Goal: Task Accomplishment & Management: Complete application form

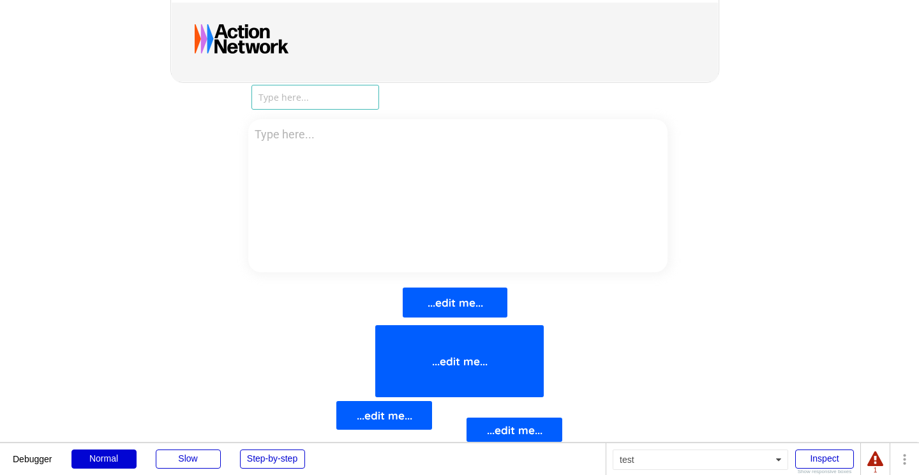
scroll to position [412, 0]
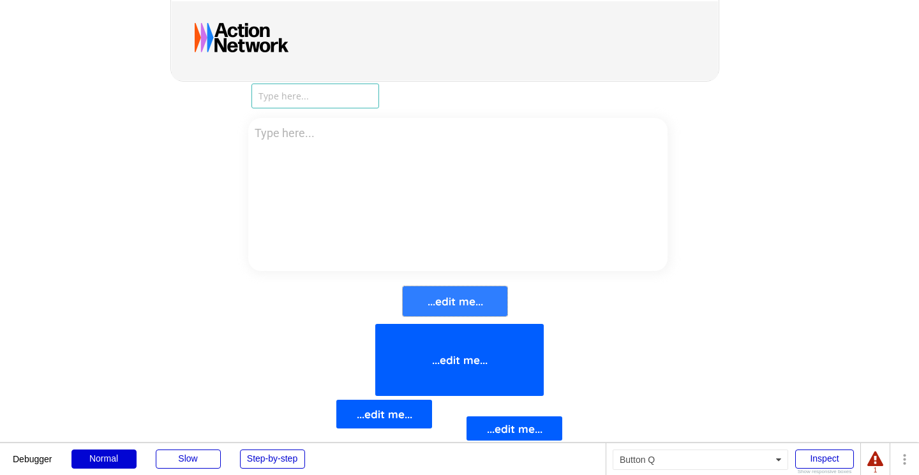
click at [445, 307] on button "...edit me..." at bounding box center [455, 302] width 105 height 30
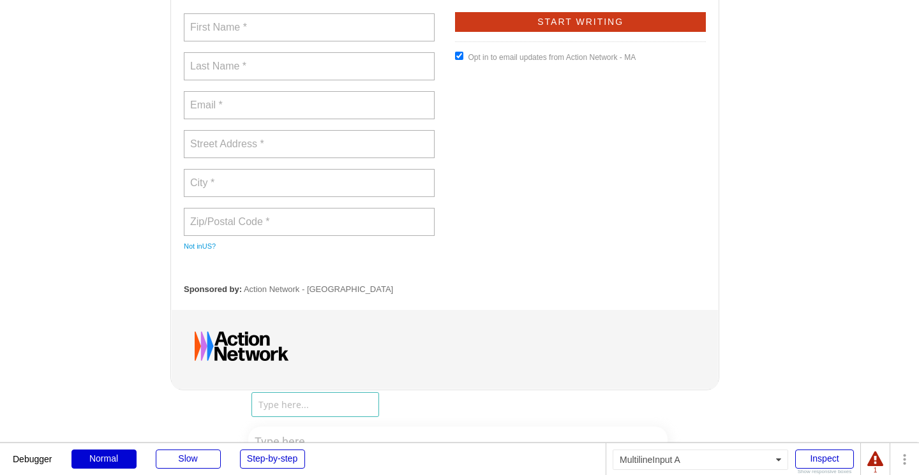
scroll to position [291, 0]
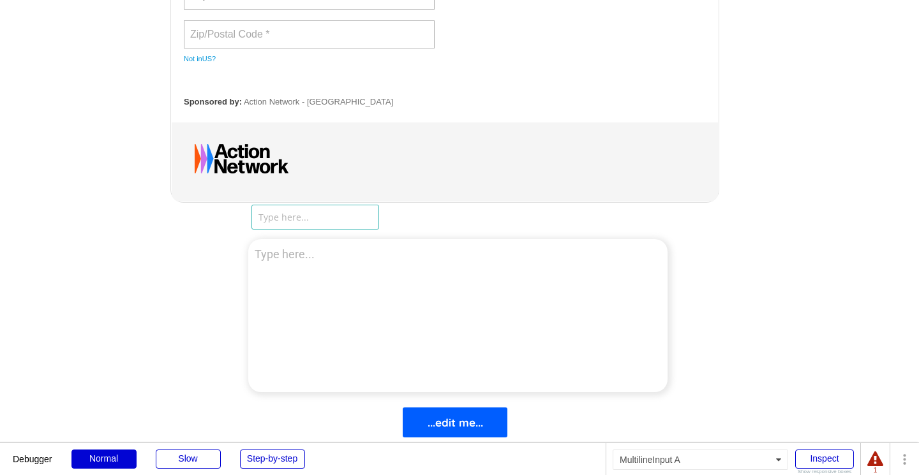
click at [447, 270] on textarea at bounding box center [457, 315] width 419 height 153
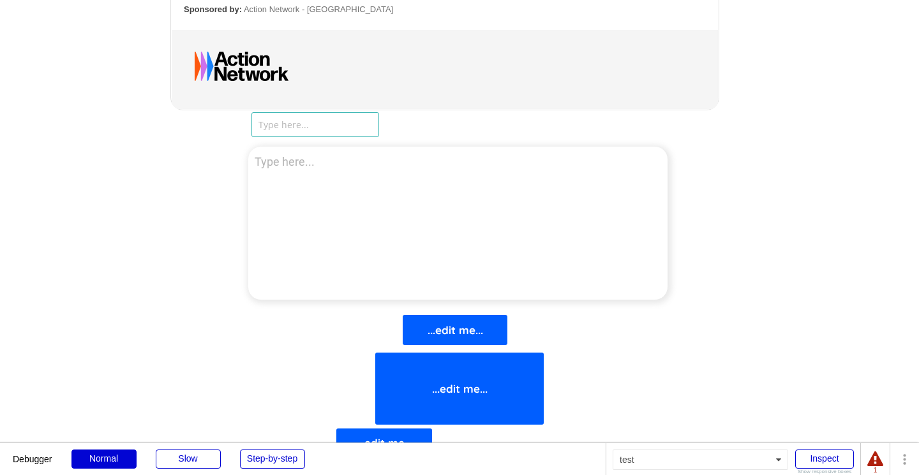
scroll to position [385, 0]
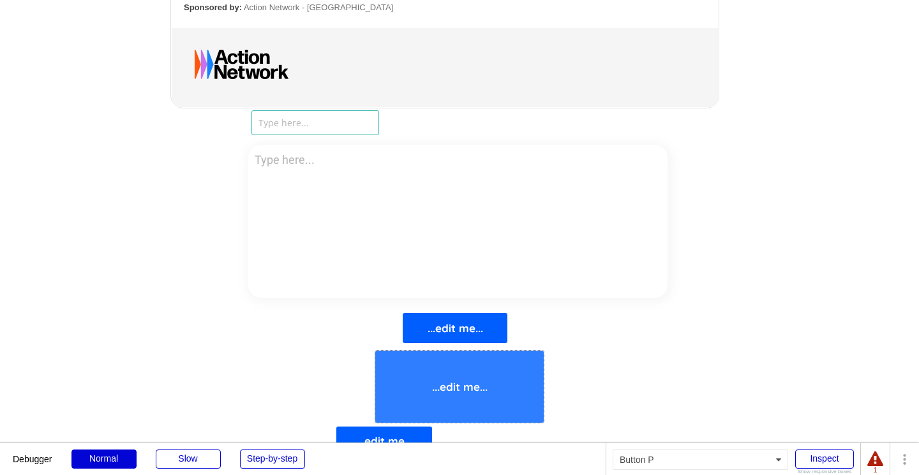
click at [438, 368] on button "...edit me..." at bounding box center [459, 387] width 168 height 72
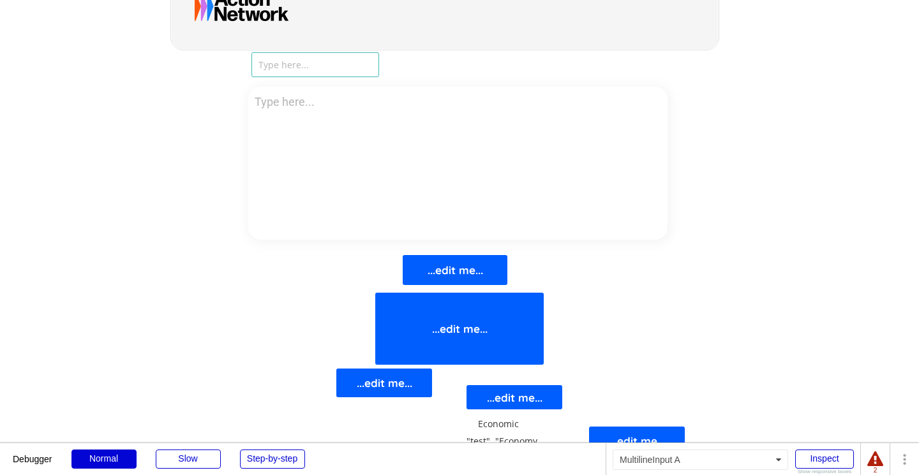
scroll to position [456, 0]
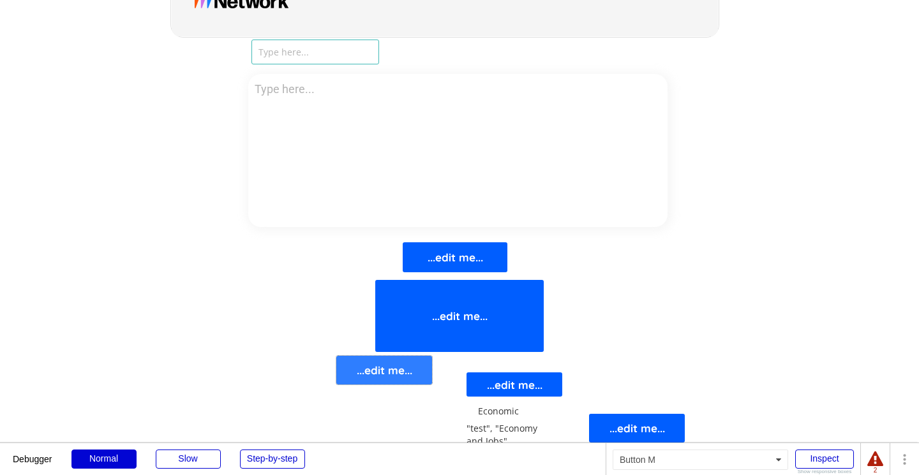
click at [396, 372] on button "...edit me..." at bounding box center [384, 370] width 96 height 29
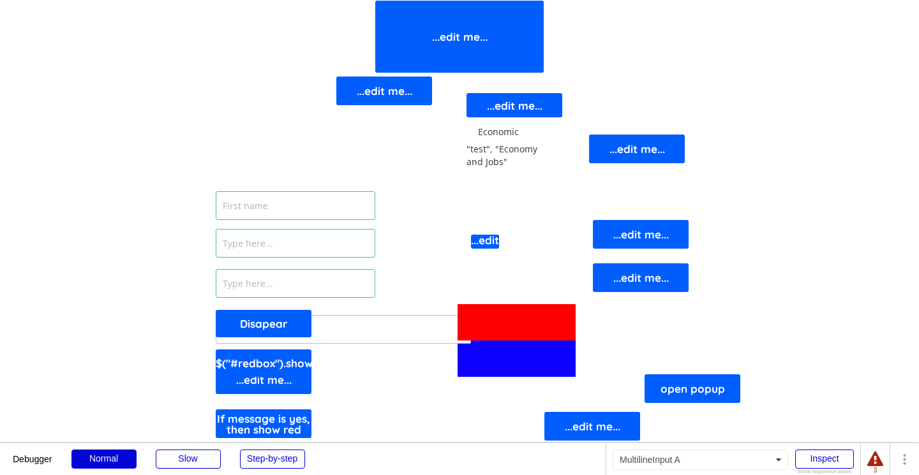
scroll to position [680, 0]
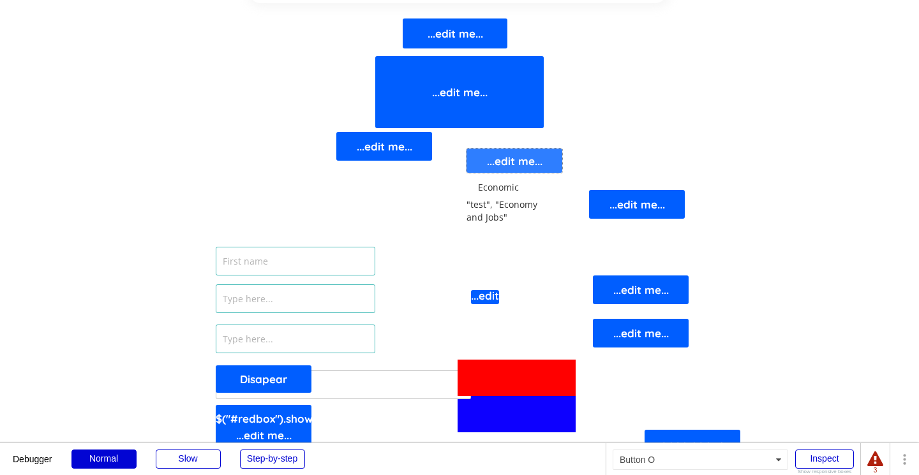
click at [505, 169] on button "...edit me..." at bounding box center [515, 161] width 96 height 24
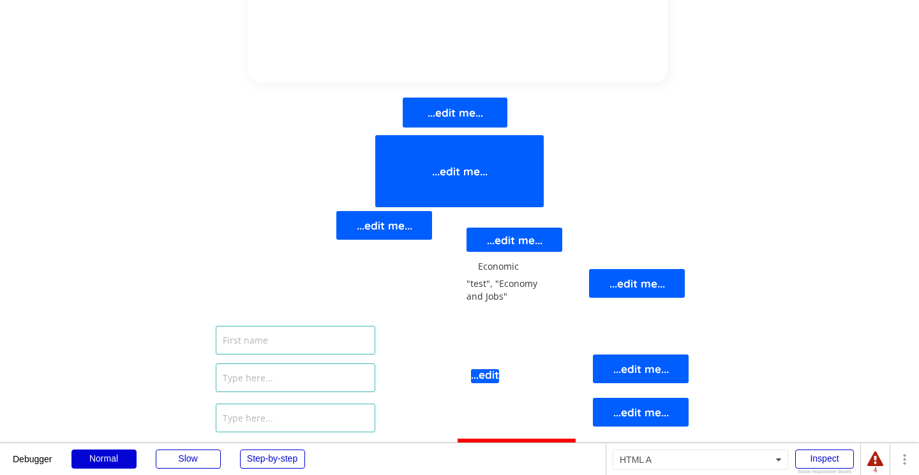
scroll to position [602, 0]
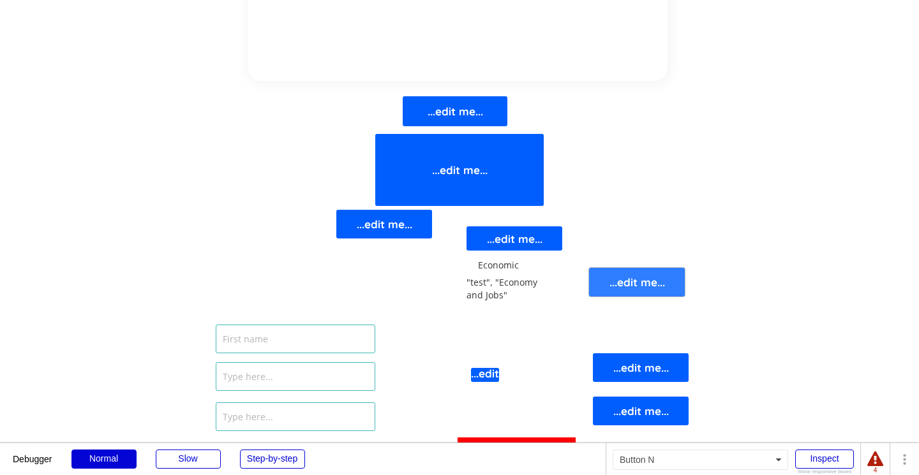
click at [639, 280] on button "...edit me..." at bounding box center [637, 282] width 96 height 29
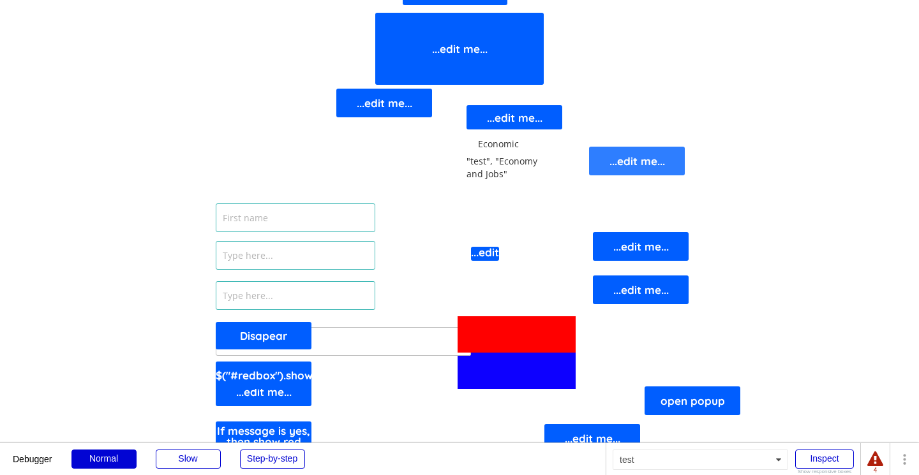
scroll to position [780, 0]
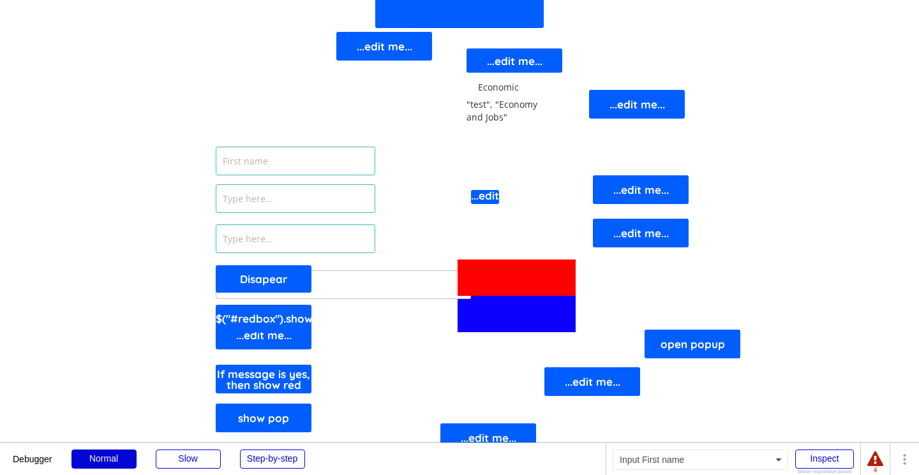
click at [283, 161] on input "input" at bounding box center [296, 161] width 160 height 29
click at [283, 280] on button "Disapear" at bounding box center [264, 278] width 96 height 27
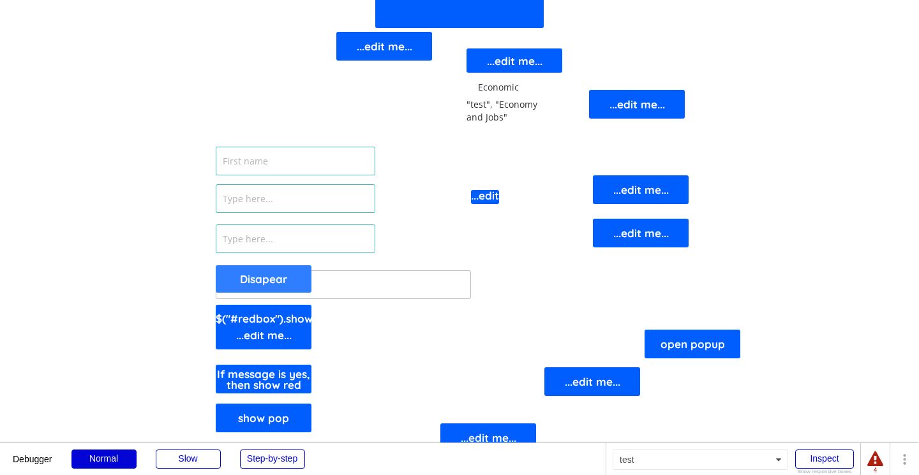
click at [283, 280] on button "Disapear" at bounding box center [264, 278] width 96 height 27
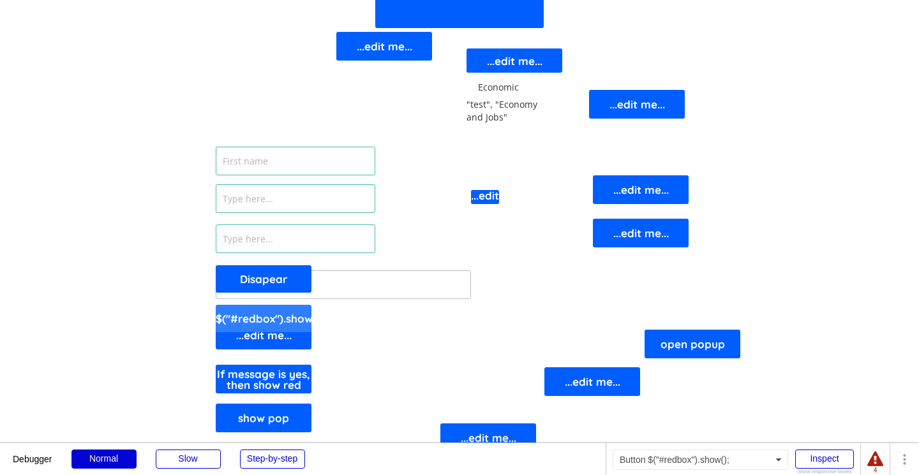
click at [283, 325] on button "$("#redbox").show();" at bounding box center [264, 318] width 96 height 27
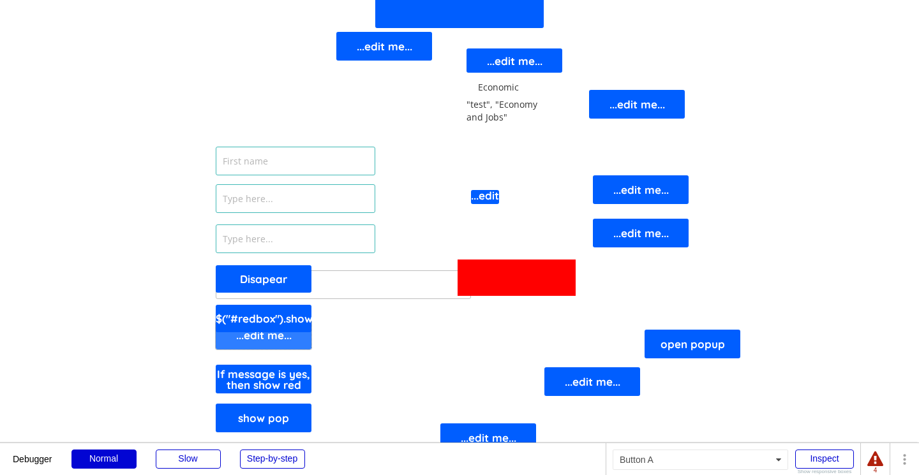
click at [283, 341] on button "...edit me..." at bounding box center [264, 335] width 96 height 29
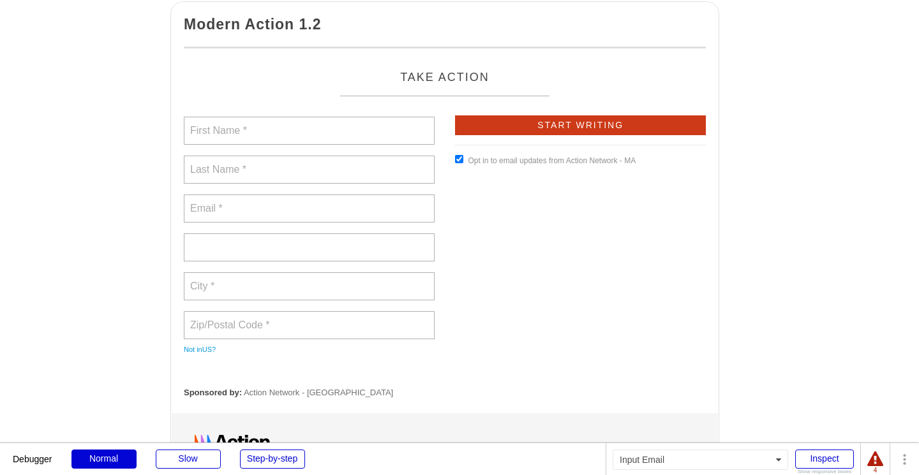
scroll to position [0, 0]
click at [269, 132] on input "text" at bounding box center [309, 131] width 251 height 28
click at [257, 248] on input "text" at bounding box center [309, 248] width 251 height 28
click at [270, 121] on input "text" at bounding box center [309, 131] width 251 height 28
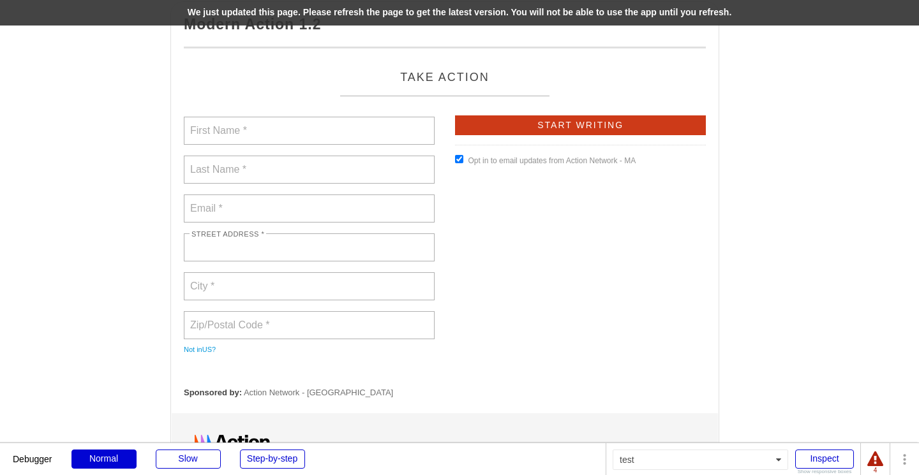
click at [458, 24] on div "We just updated this page. Please refresh the page to get the latest version. Y…" at bounding box center [459, 13] width 919 height 26
click at [454, 16] on div "We just updated this page. Please refresh the page to get the latest version. Y…" at bounding box center [459, 13] width 919 height 26
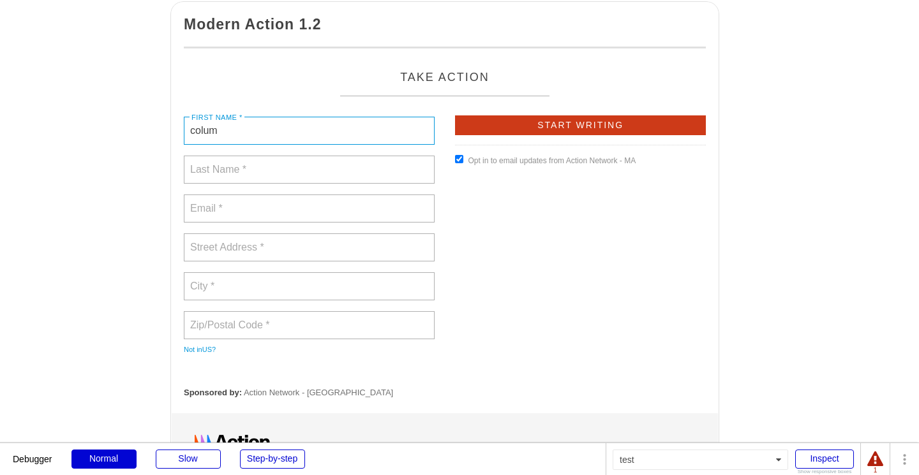
type input "colum"
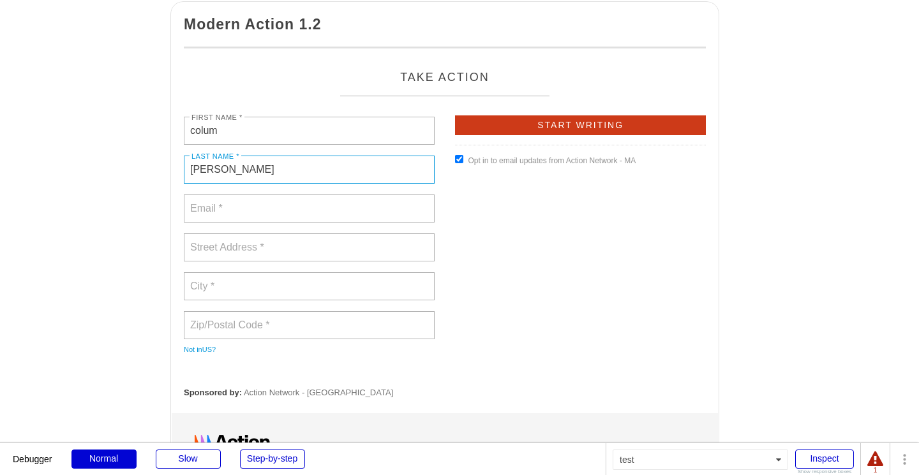
type input "obrien"
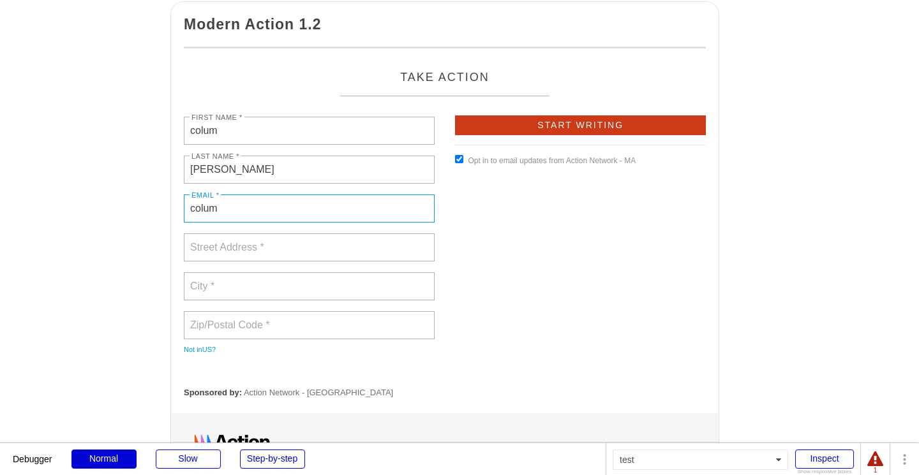
type input "columj"
type input "[EMAIL_ADDRESS][DOMAIN_NAME]"
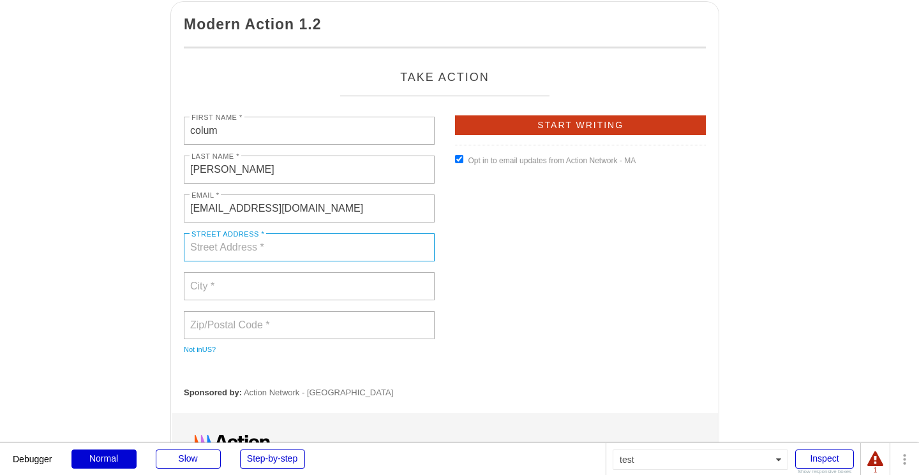
type input "[STREET_ADDRESS]"
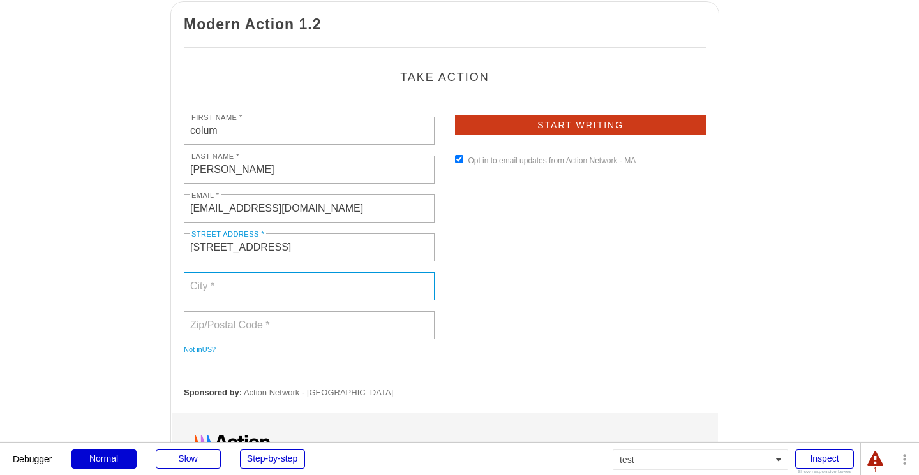
type input "[US_STATE]"
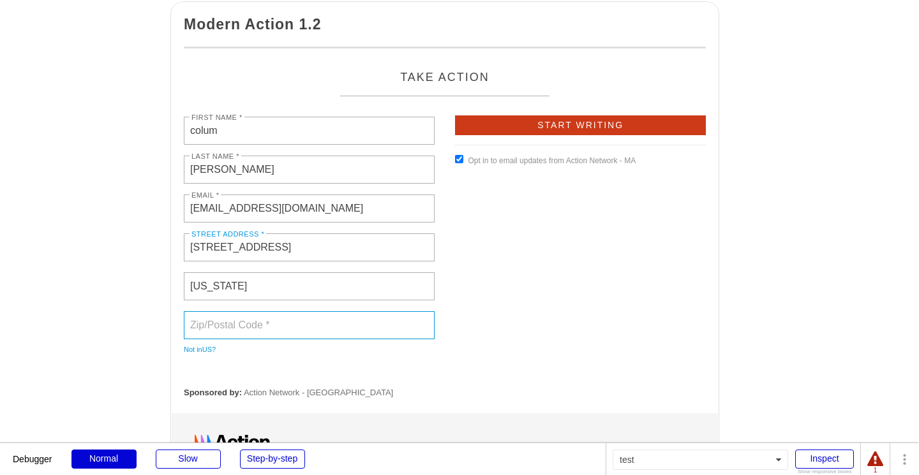
type input "10012"
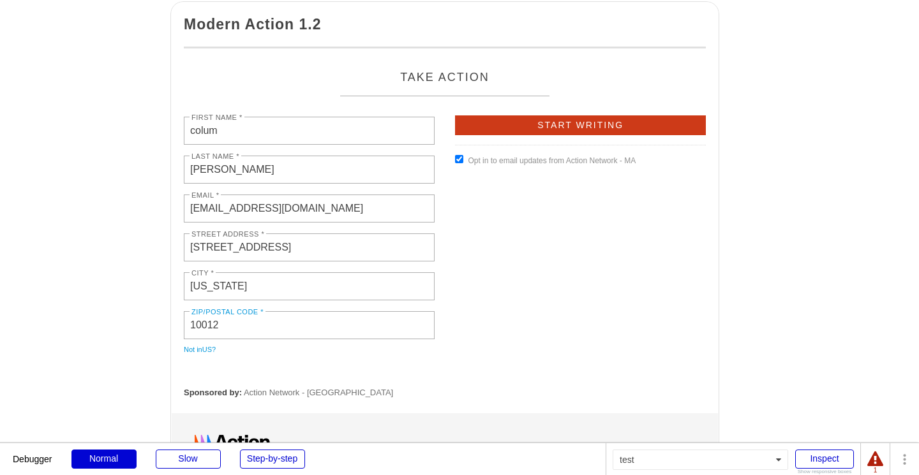
click at [515, 243] on form "First Name * colum Last Name * obrien Email * columj9@gmail.com Street Address …" at bounding box center [445, 238] width 522 height 244
click at [519, 131] on input "Start Writing" at bounding box center [580, 126] width 251 height 20
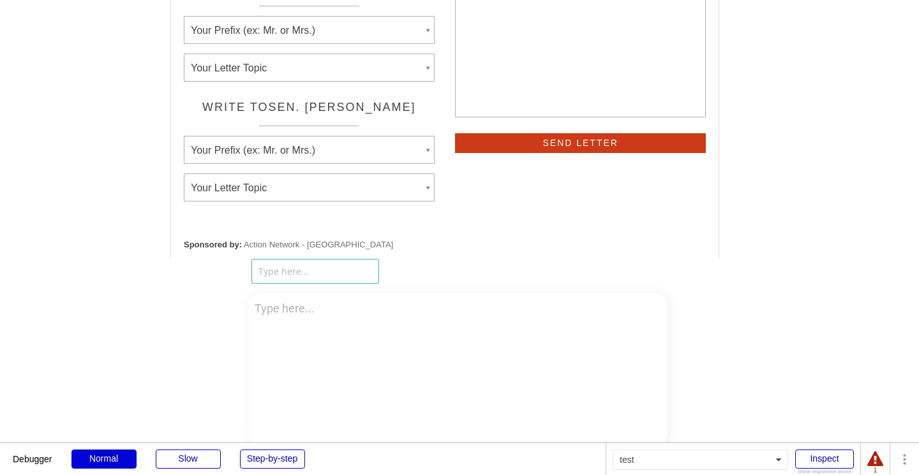
scroll to position [245, 0]
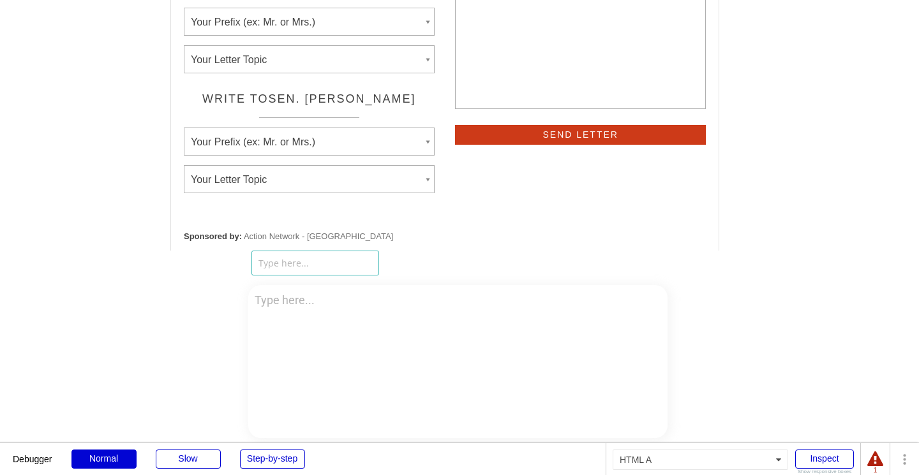
click at [355, 193] on span "Your Letter Topic" at bounding box center [309, 179] width 251 height 28
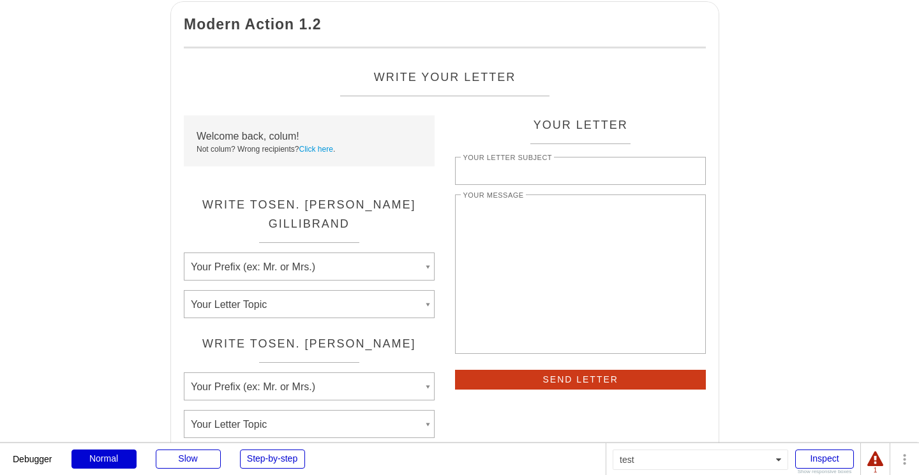
scroll to position [0, 0]
click at [508, 169] on input "Your Letter Subject" at bounding box center [580, 171] width 251 height 28
click at [502, 200] on label "Your Message" at bounding box center [493, 195] width 64 height 13
click at [502, 200] on textarea "Your Message" at bounding box center [580, 275] width 251 height 160
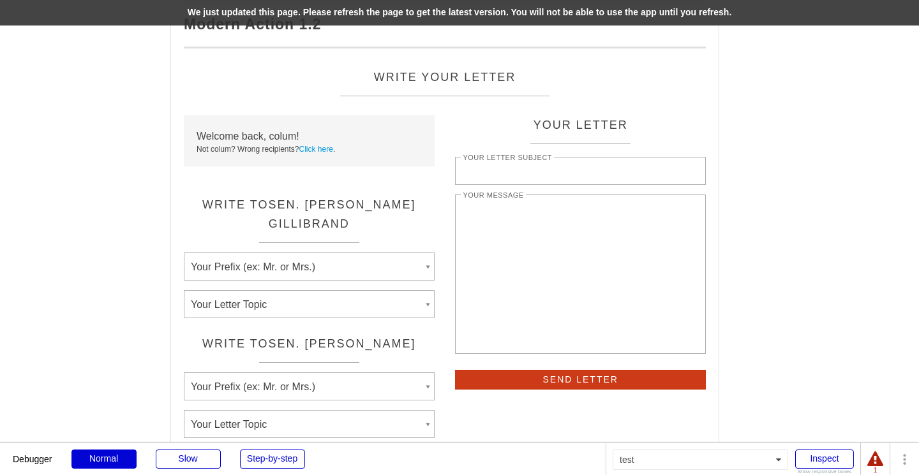
click at [654, 11] on div "We just updated this page. Please refresh the page to get the latest version. Y…" at bounding box center [459, 13] width 919 height 26
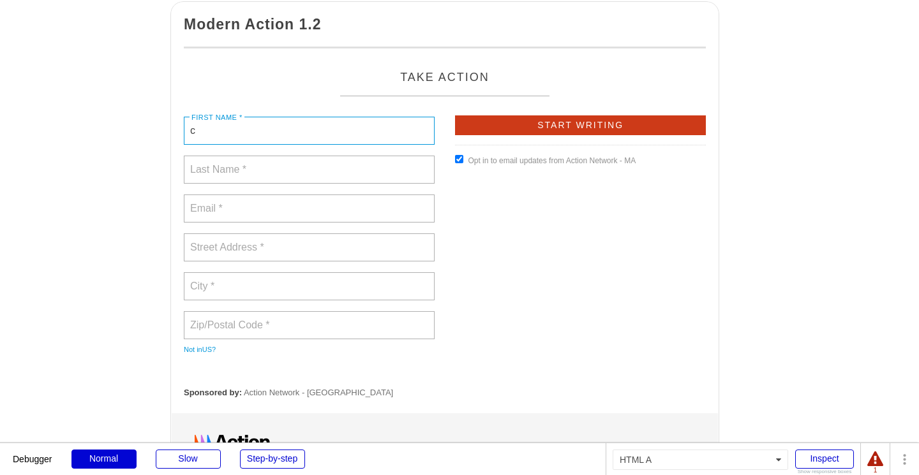
type input "c"
type input "0"
click at [341, 174] on input "text" at bounding box center [309, 170] width 251 height 28
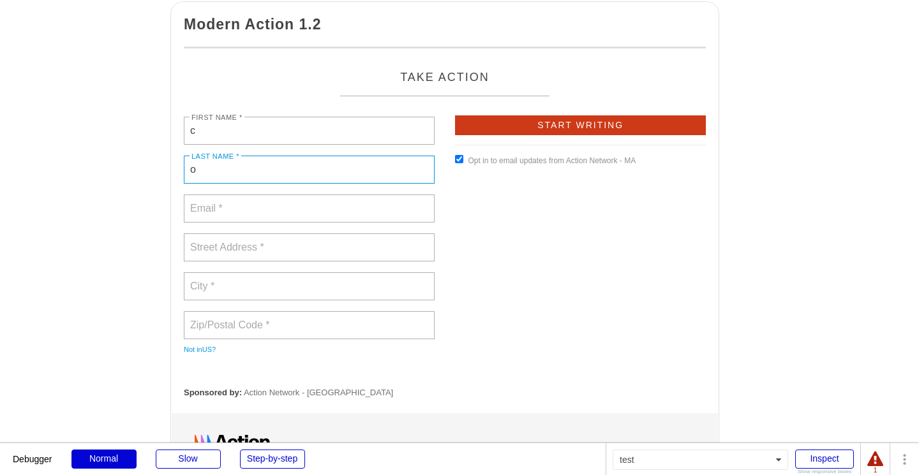
type input "o"
click at [288, 224] on div "Email *" at bounding box center [309, 214] width 251 height 38
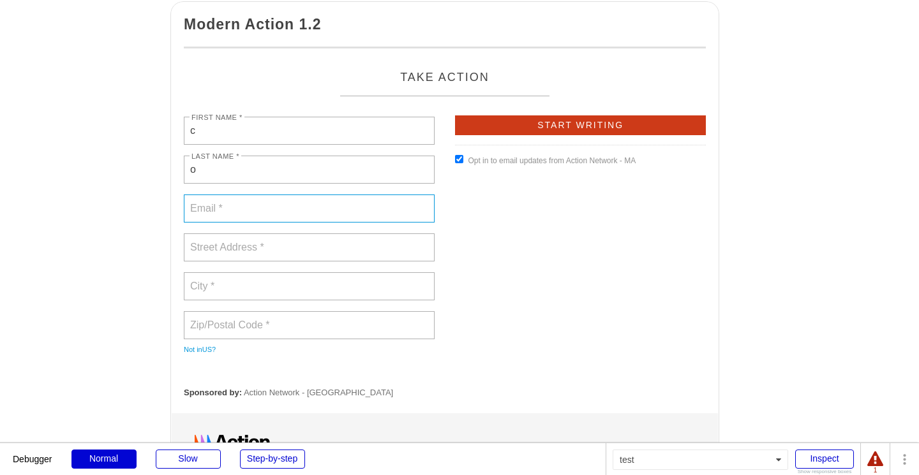
click at [284, 204] on input "email" at bounding box center [309, 209] width 251 height 28
type input "colu"
type input "columj9@gmail.com"
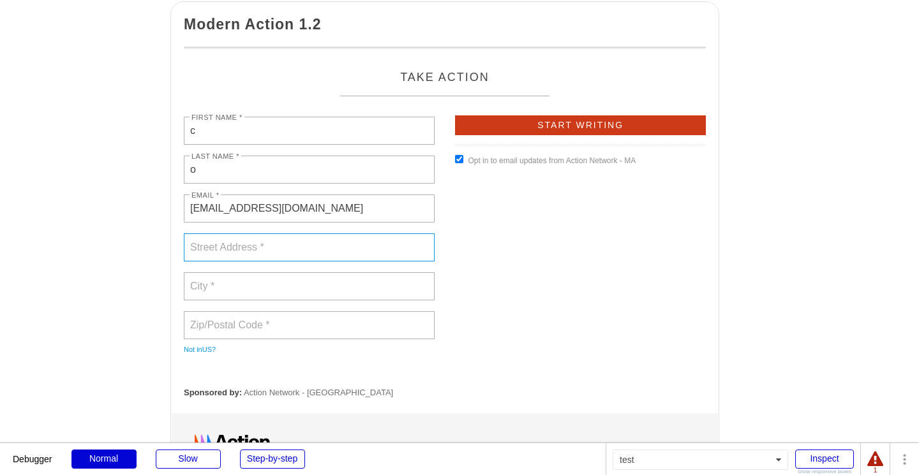
type input "195 Spring St., Apt 12"
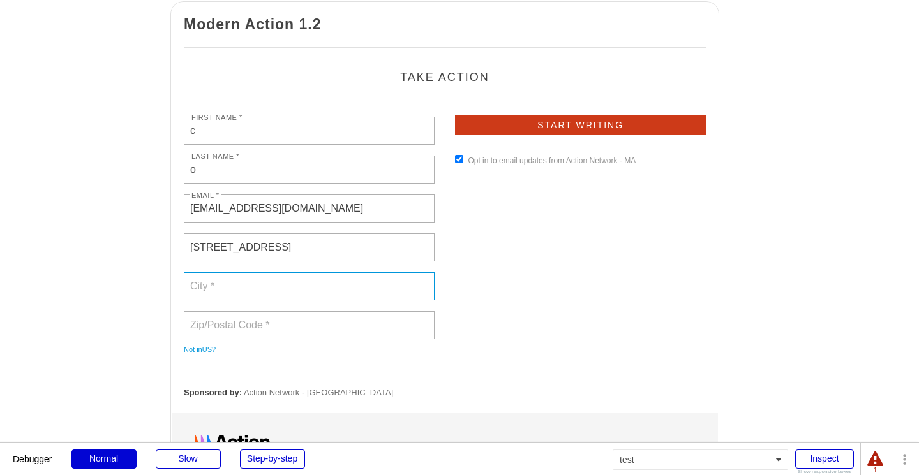
type input "New York"
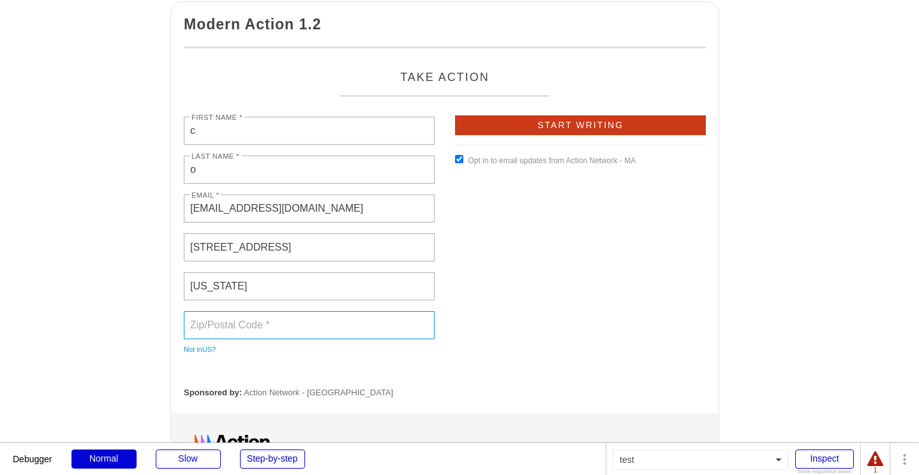
type input "10012"
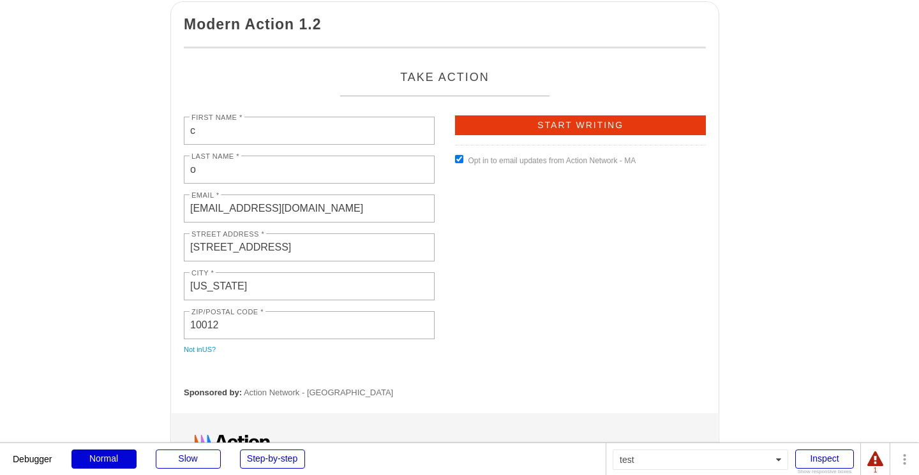
click at [496, 121] on input "Start Writing" at bounding box center [580, 126] width 251 height 20
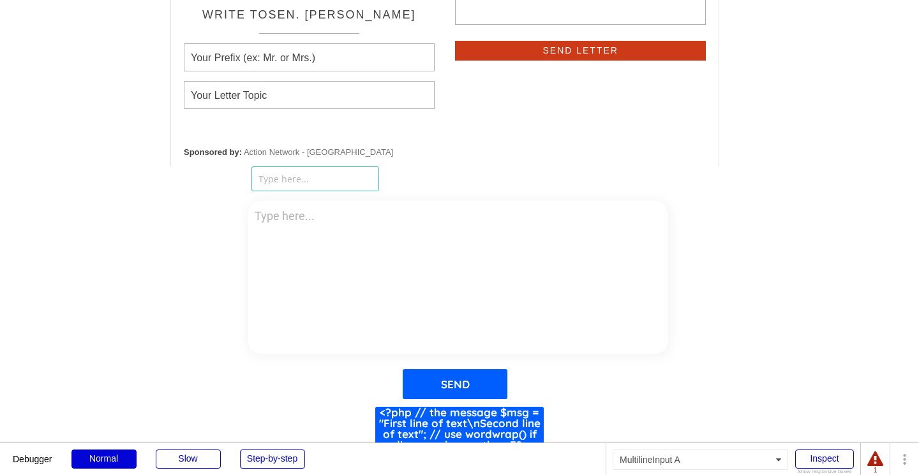
scroll to position [433, 0]
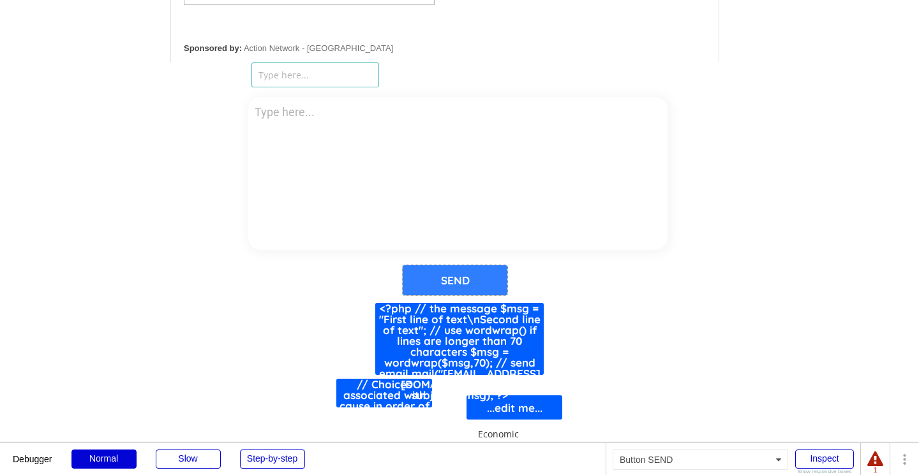
click at [444, 278] on button "SEND" at bounding box center [455, 280] width 105 height 30
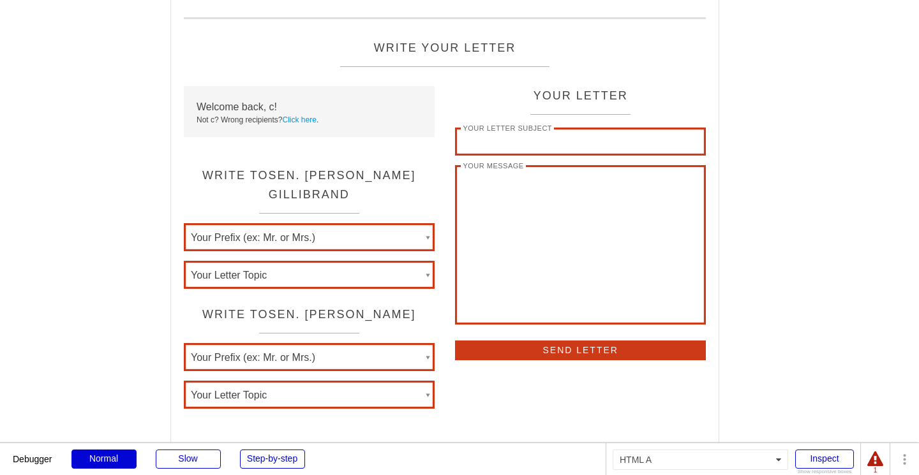
click at [331, 289] on span "Your Letter Topic" at bounding box center [303, 276] width 224 height 28
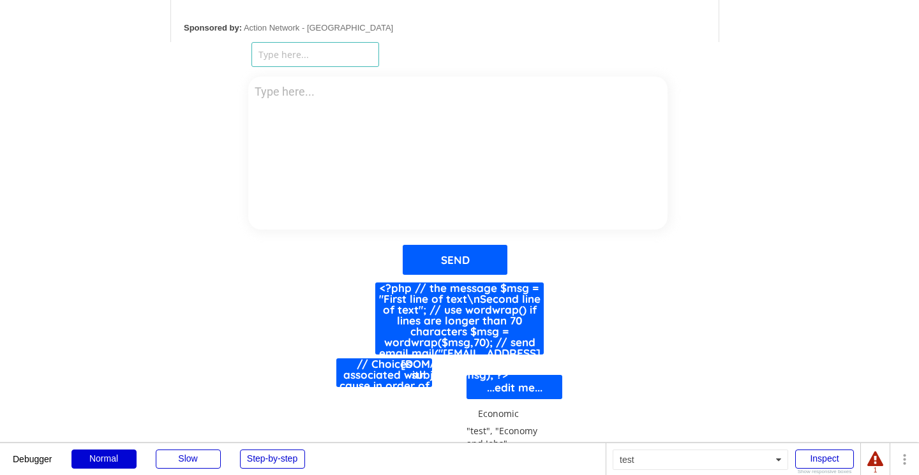
scroll to position [602, 0]
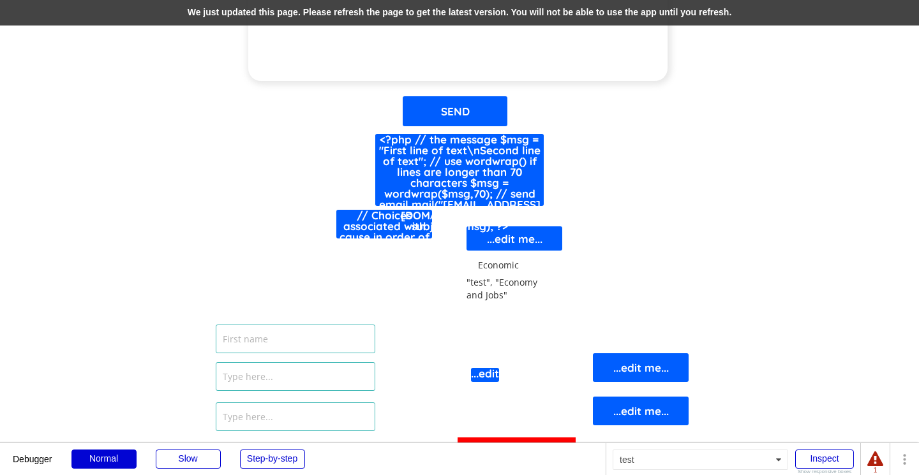
click at [601, 26] on textarea at bounding box center [457, 4] width 419 height 153
click at [601, 20] on div "We just updated this page. Please refresh the page to get the latest version. Y…" at bounding box center [459, 13] width 919 height 26
